Goal: Task Accomplishment & Management: Manage account settings

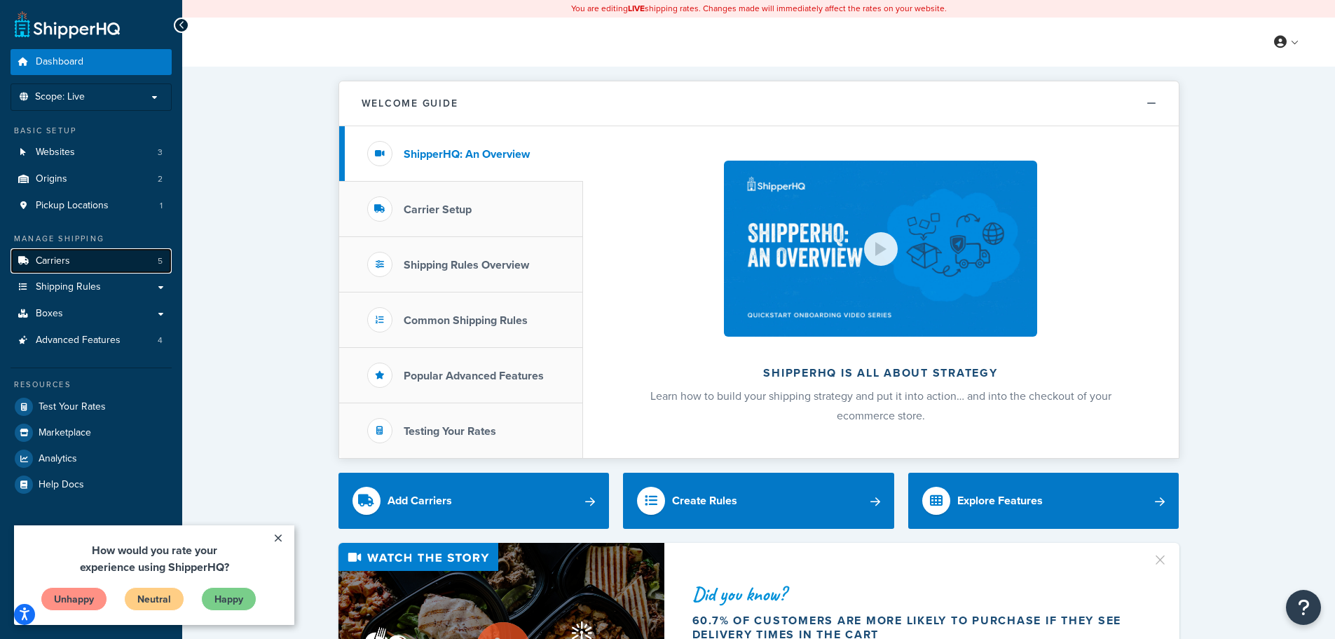
click at [53, 266] on span "Carriers" at bounding box center [53, 261] width 34 height 12
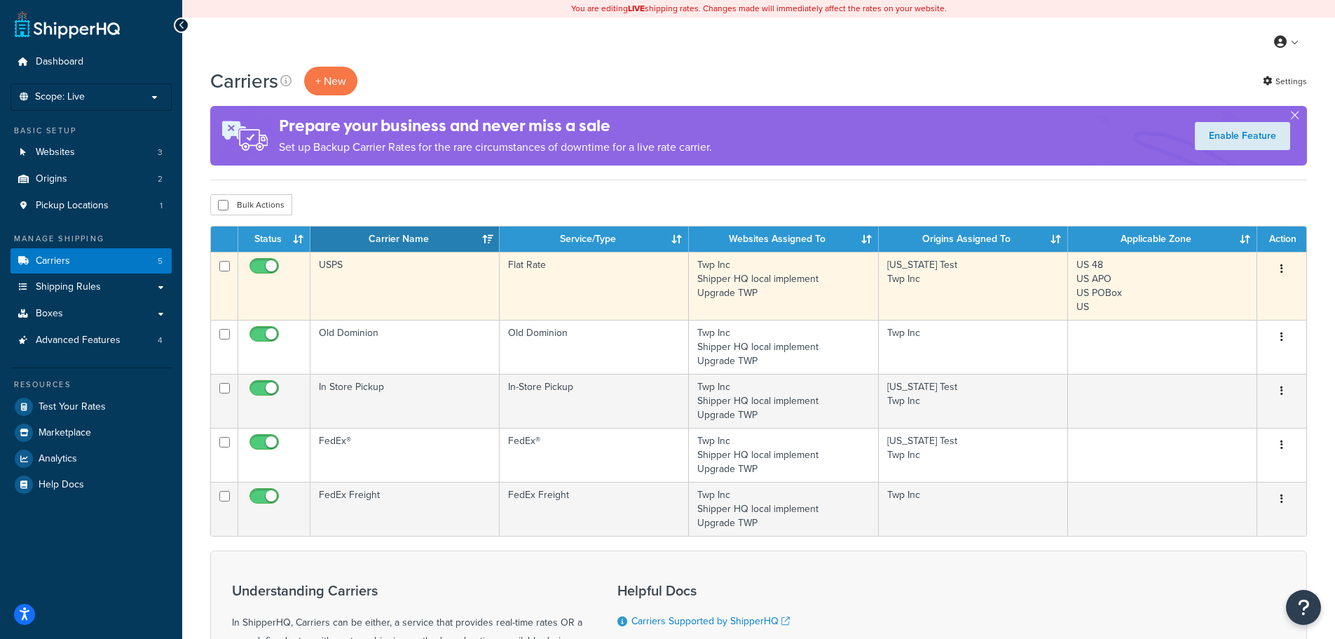
click at [527, 280] on td "Flat Rate" at bounding box center [594, 286] width 189 height 68
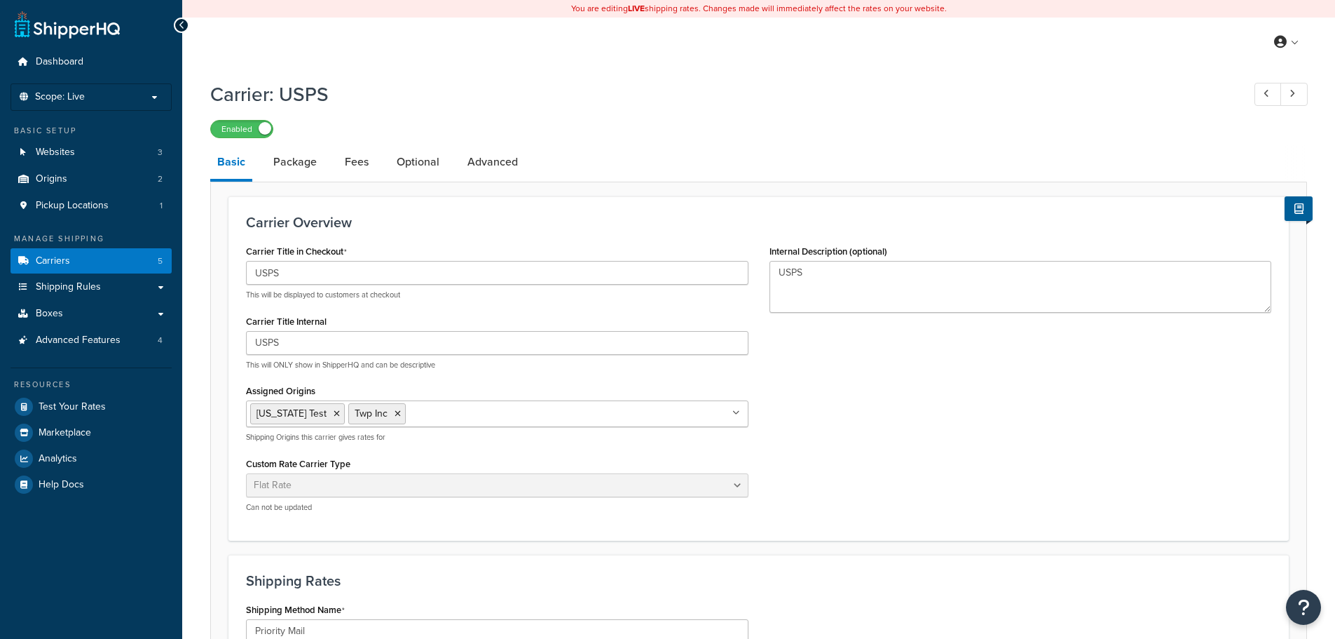
select select "flat"
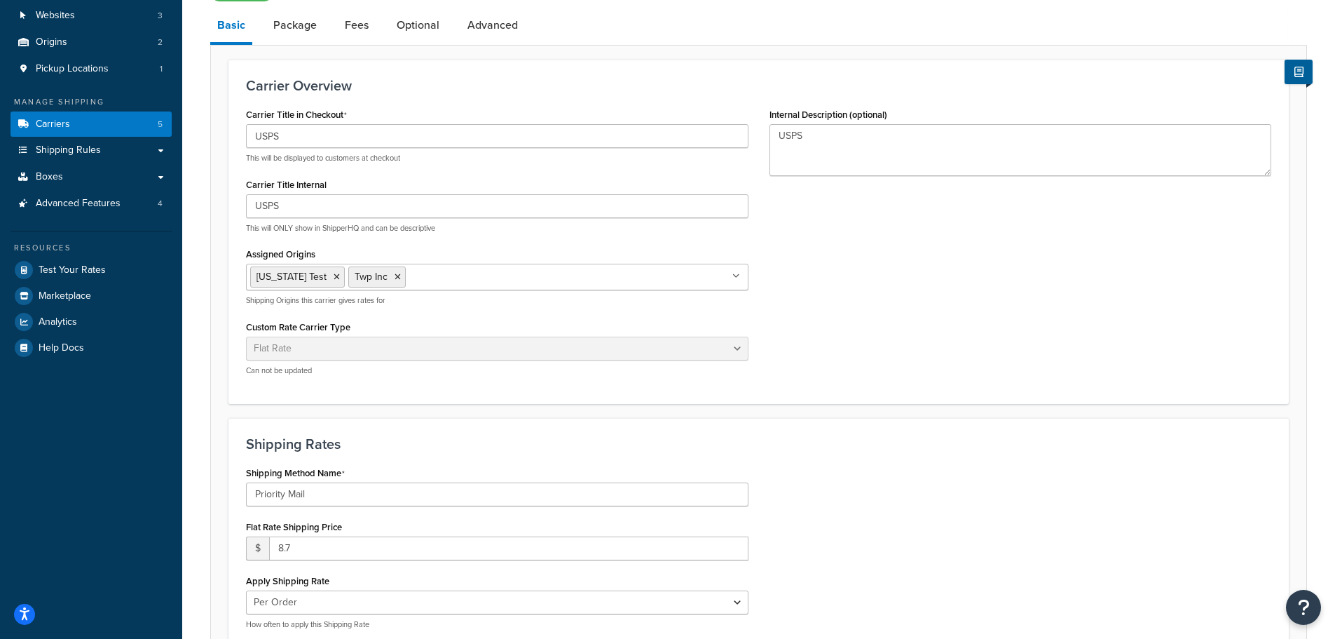
scroll to position [140, 0]
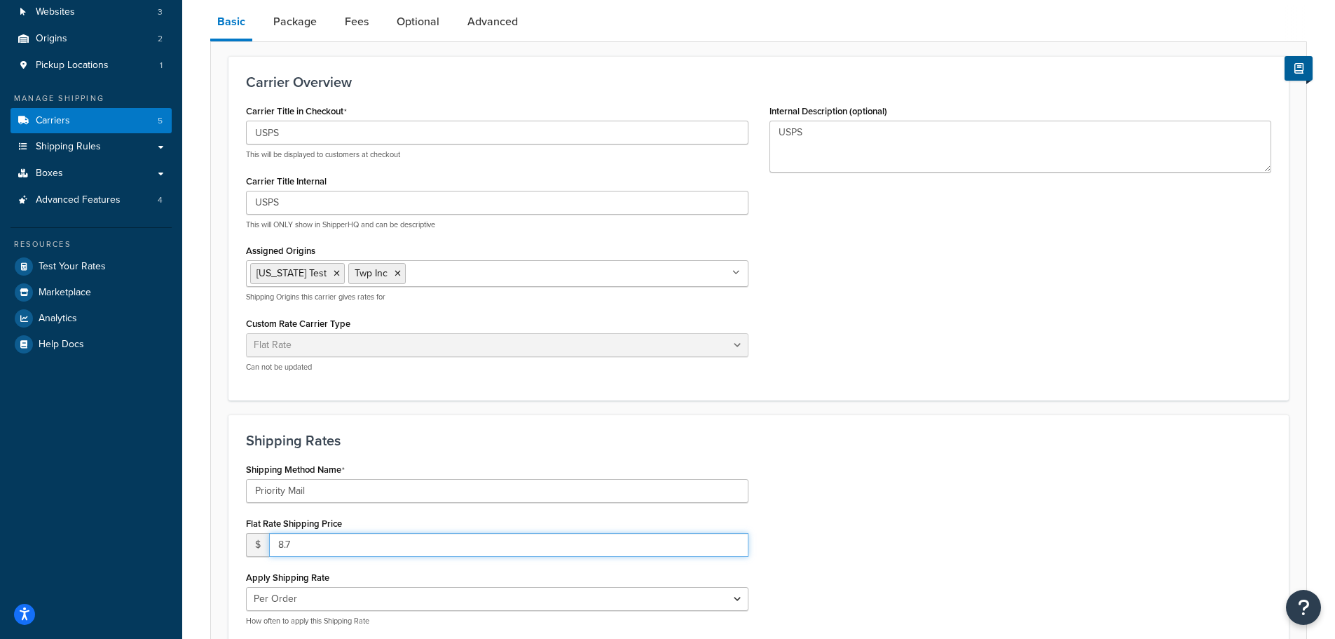
drag, startPoint x: 304, startPoint y: 541, endPoint x: 135, endPoint y: 609, distance: 182.1
click at [208, 583] on div "Carrier: USPS Enabled Basic Package Fees Optional Advanced Carrier Overview Car…" at bounding box center [758, 420] width 1153 height 974
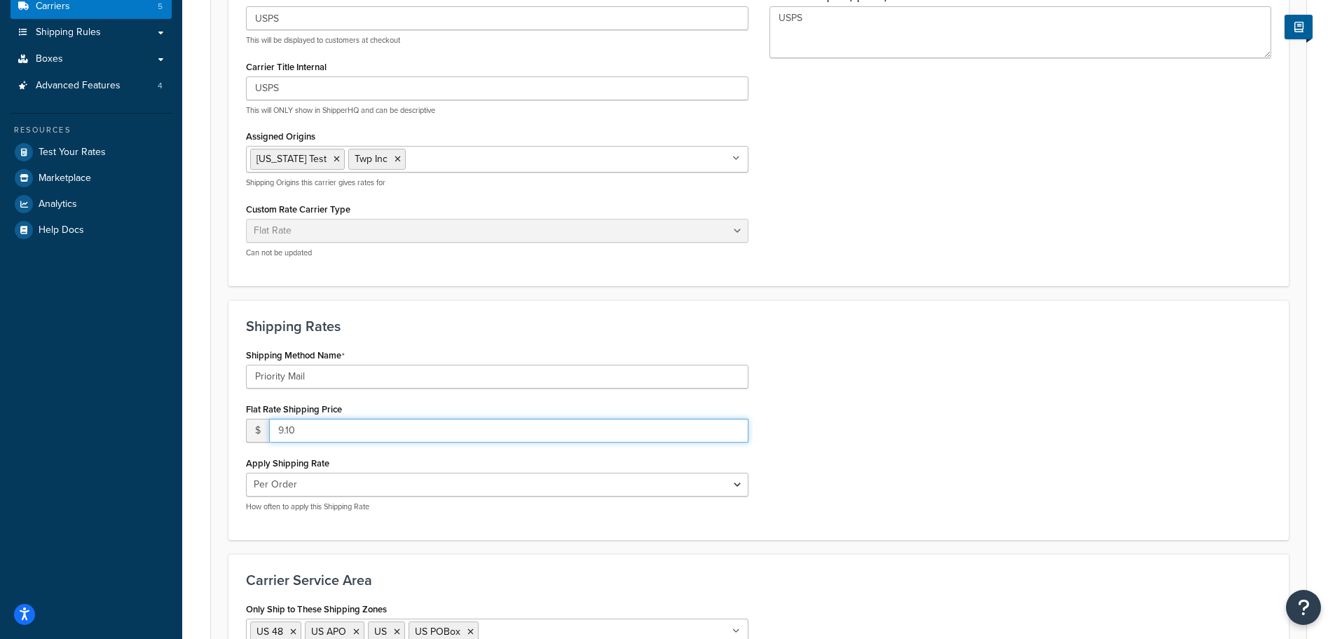
scroll to position [445, 0]
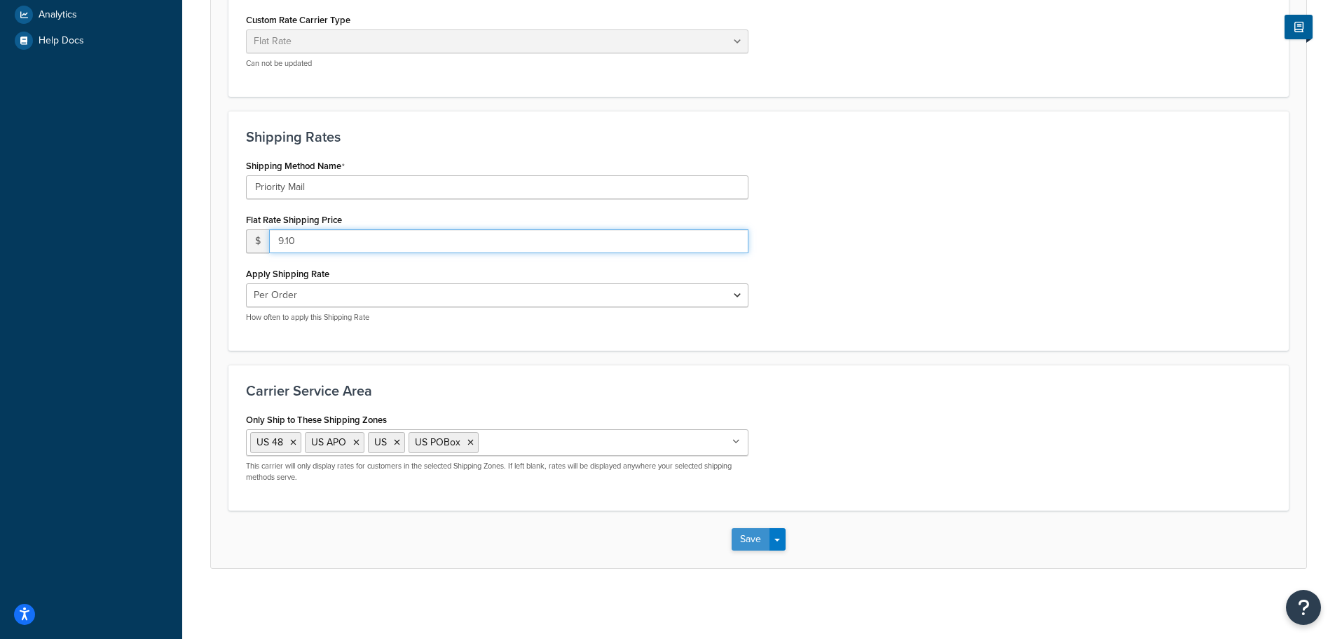
type input "9.10"
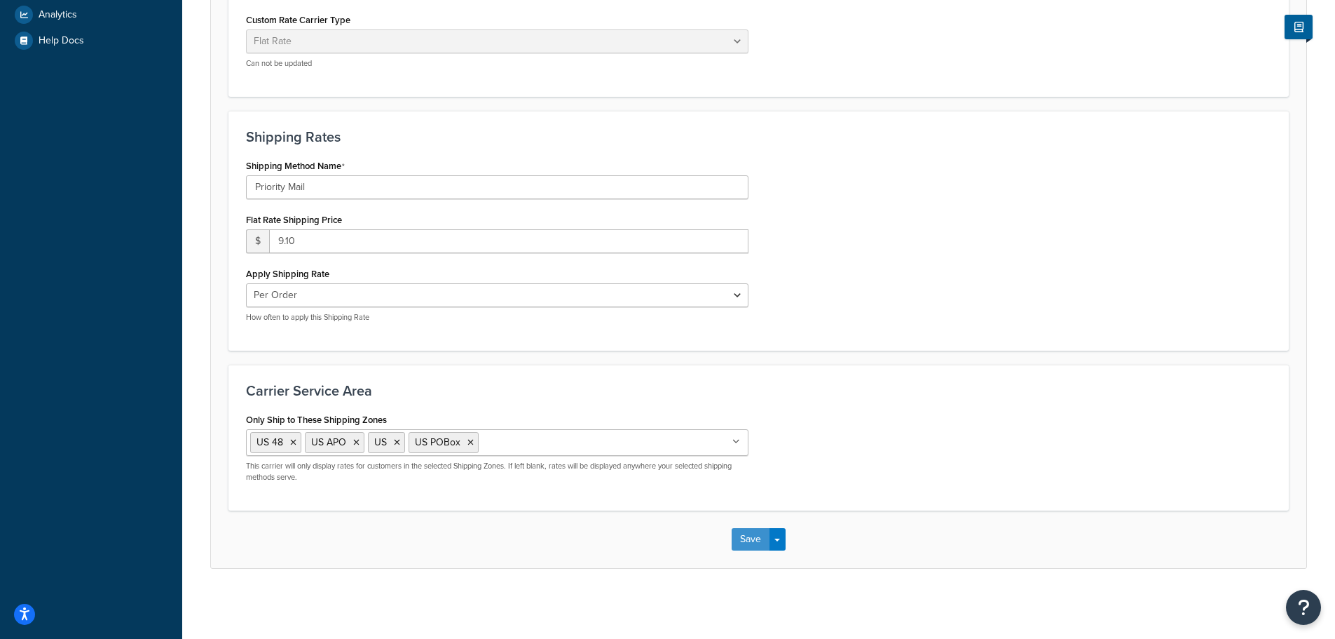
click at [743, 530] on button "Save" at bounding box center [751, 539] width 38 height 22
